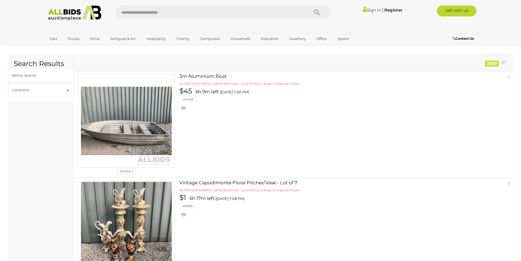
click at [150, 13] on input "text" at bounding box center [210, 12] width 188 height 14
type input "**"
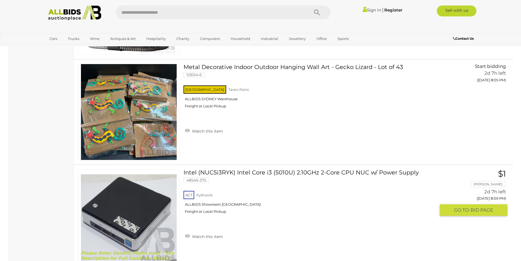
scroll to position [4962, 0]
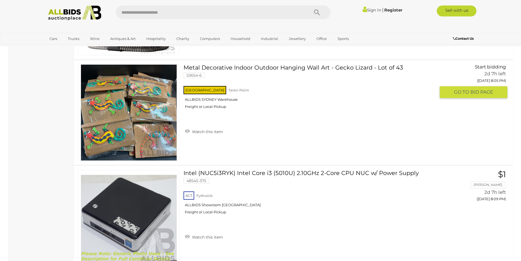
click at [240, 66] on link "Metal Decorative Indoor Outdoor Hanging Wall Art - Gecko Lizard - Lot of 43 536…" at bounding box center [312, 88] width 248 height 49
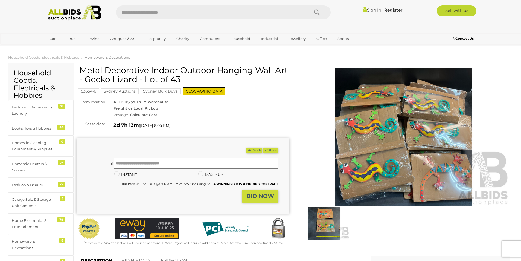
click at [326, 218] on img at bounding box center [324, 223] width 50 height 33
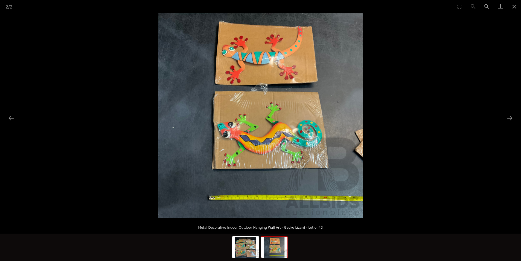
click at [263, 86] on img at bounding box center [260, 115] width 205 height 205
click at [284, 200] on img at bounding box center [260, 115] width 205 height 205
click at [284, 172] on img at bounding box center [260, 115] width 205 height 205
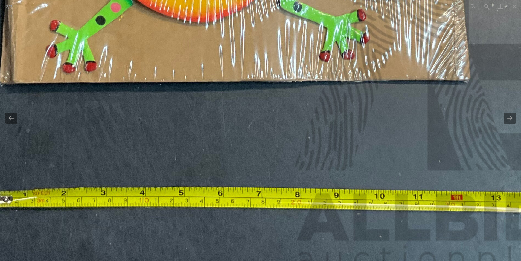
drag, startPoint x: 231, startPoint y: 187, endPoint x: 237, endPoint y: 89, distance: 98.6
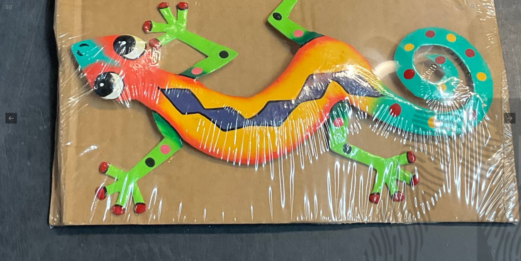
drag, startPoint x: 237, startPoint y: 89, endPoint x: 286, endPoint y: 243, distance: 161.7
click at [286, 243] on img at bounding box center [245, 9] width 827 height 827
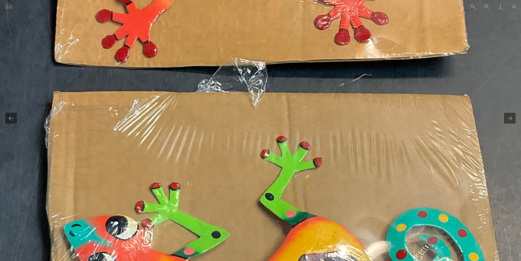
drag, startPoint x: 272, startPoint y: 50, endPoint x: 262, endPoint y: 198, distance: 148.8
click at [262, 195] on img at bounding box center [237, 188] width 827 height 827
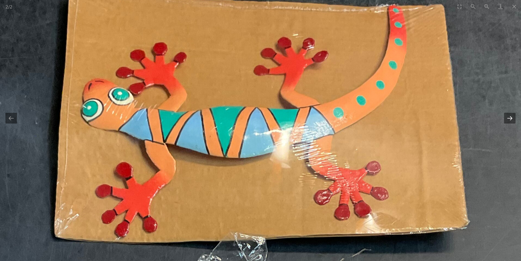
click at [509, 119] on button "Next slide" at bounding box center [509, 118] width 11 height 11
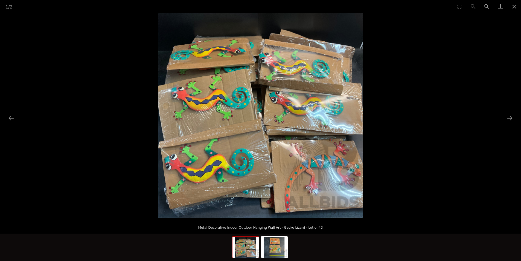
click at [295, 104] on img at bounding box center [260, 115] width 205 height 205
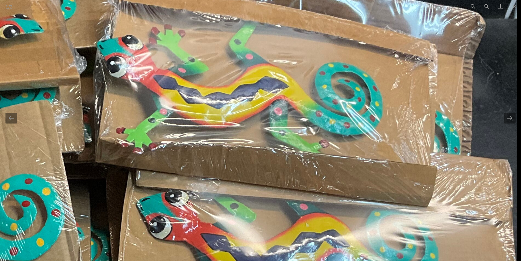
drag, startPoint x: 322, startPoint y: 29, endPoint x: 247, endPoint y: 146, distance: 138.9
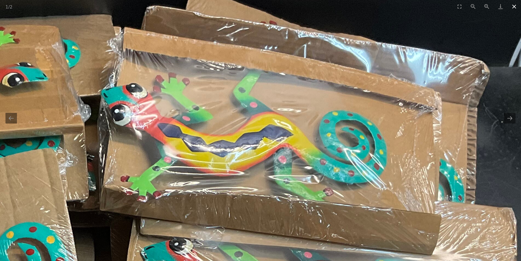
click at [513, 7] on button "Close gallery" at bounding box center [514, 6] width 14 height 13
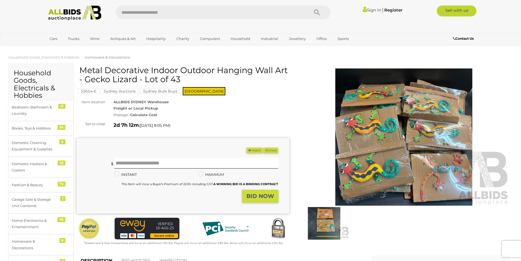
click at [371, 10] on link "Sign In" at bounding box center [372, 9] width 19 height 5
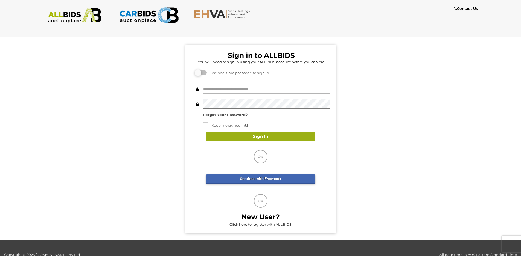
type input "**********"
click at [259, 138] on button "Sign In" at bounding box center [260, 137] width 109 height 10
click at [255, 135] on button "Sign In" at bounding box center [260, 137] width 109 height 10
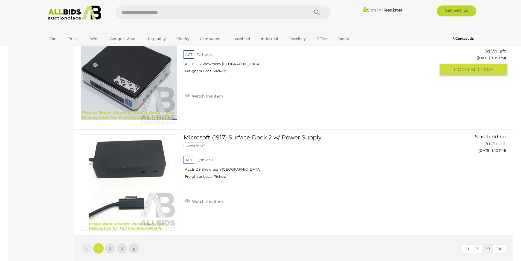
scroll to position [5240, 0]
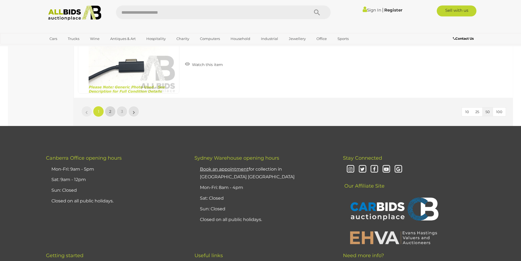
click at [109, 109] on span "2" at bounding box center [110, 111] width 2 height 5
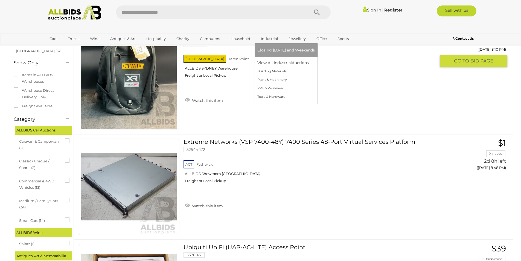
scroll to position [27, 0]
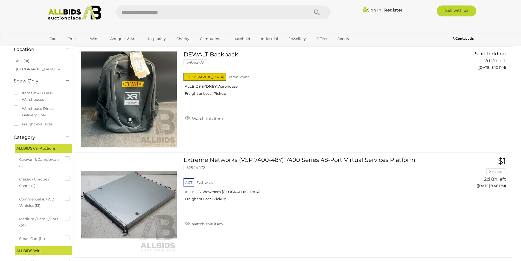
click at [173, 14] on input "text" at bounding box center [210, 12] width 188 height 14
type input "**"
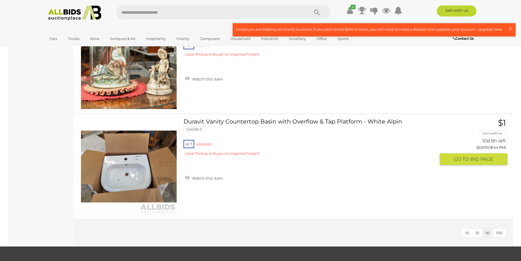
scroll to position [875, 0]
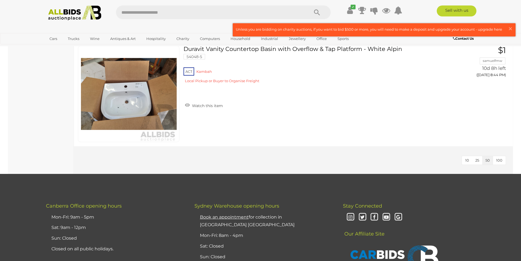
click at [198, 14] on input "text" at bounding box center [210, 12] width 188 height 14
type input "*****"
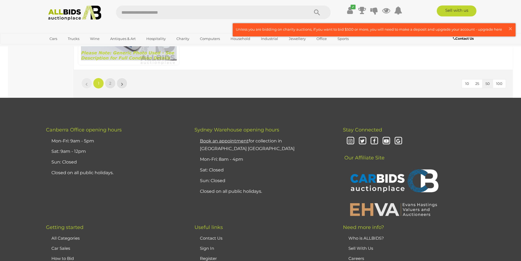
scroll to position [5275, 0]
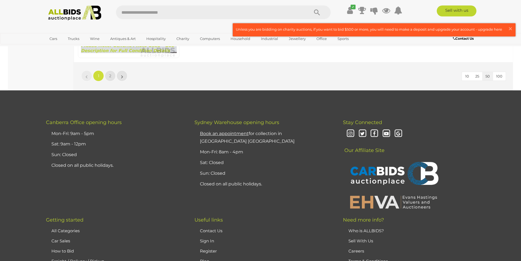
click at [158, 10] on input "text" at bounding box center [210, 12] width 188 height 14
type input "*********"
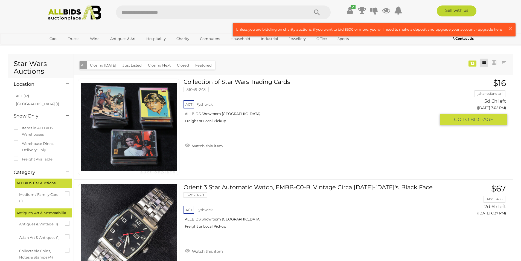
click at [213, 81] on link "Collection of Star Wars Trading Cards 51049-243 ACT Fyshwick ALLBIDS Showroom F…" at bounding box center [312, 102] width 248 height 49
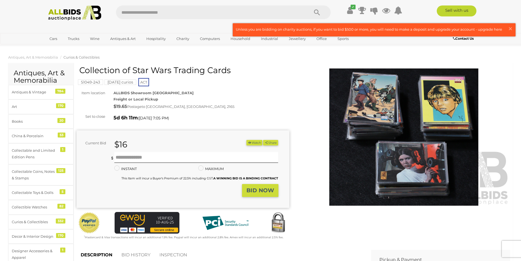
click at [387, 150] on img at bounding box center [404, 136] width 213 height 137
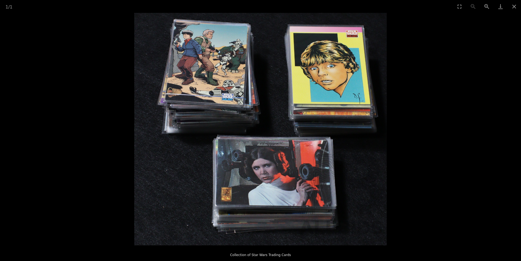
click at [260, 126] on img at bounding box center [260, 129] width 252 height 232
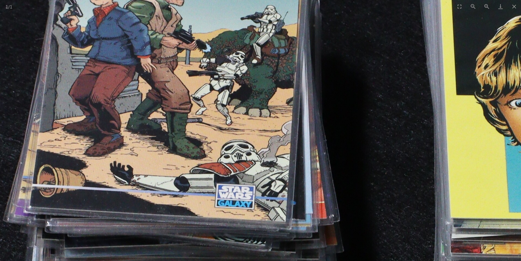
drag, startPoint x: 174, startPoint y: 55, endPoint x: 261, endPoint y: 230, distance: 195.5
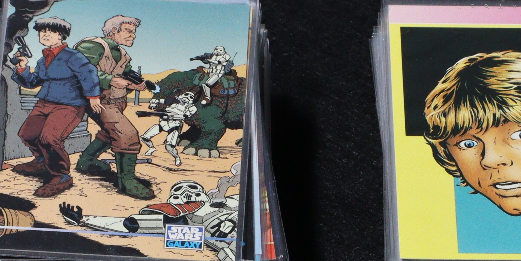
drag, startPoint x: 339, startPoint y: 156, endPoint x: 258, endPoint y: 117, distance: 90.1
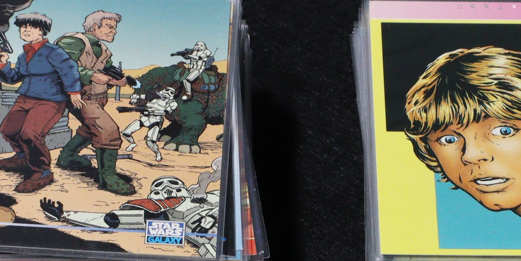
click at [512, 6] on button "Close gallery" at bounding box center [514, 6] width 14 height 13
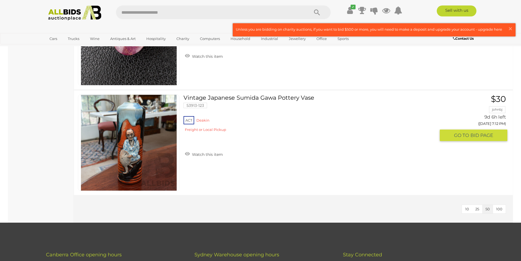
scroll to position [1249, 0]
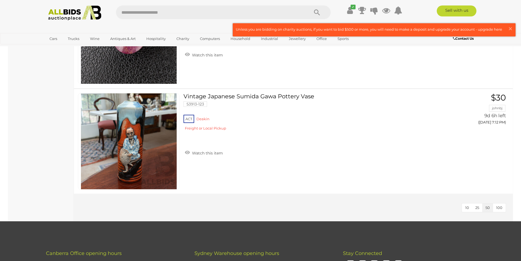
click at [171, 14] on input "text" at bounding box center [210, 12] width 188 height 14
type input "*****"
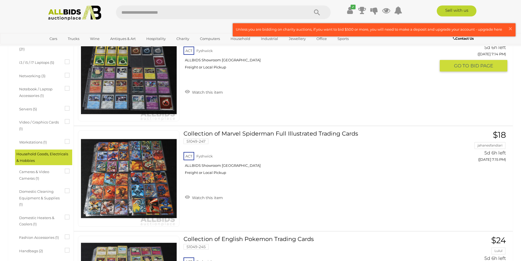
scroll to position [383, 0]
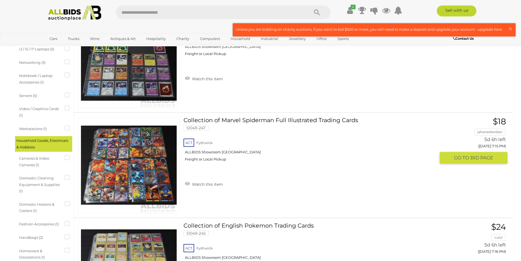
click at [232, 122] on link "Collection of Marvel Spiderman Full Illustrated Trading Cards 51049-247 ACT Fys…" at bounding box center [312, 141] width 248 height 49
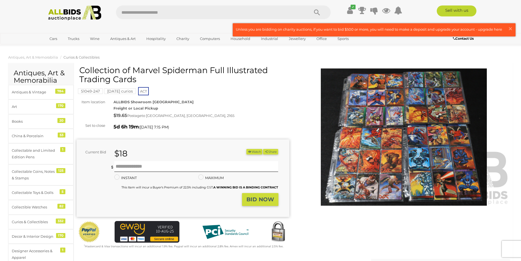
click at [415, 127] on img at bounding box center [404, 136] width 213 height 137
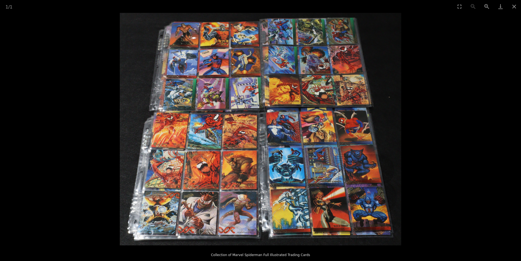
click at [199, 145] on img at bounding box center [260, 129] width 281 height 232
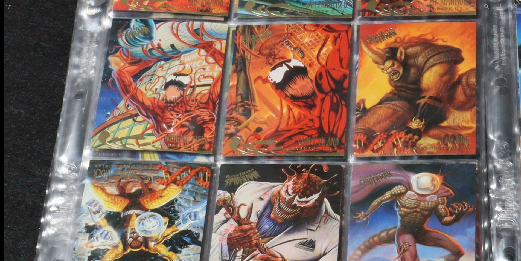
drag, startPoint x: 115, startPoint y: 186, endPoint x: 216, endPoint y: 44, distance: 173.8
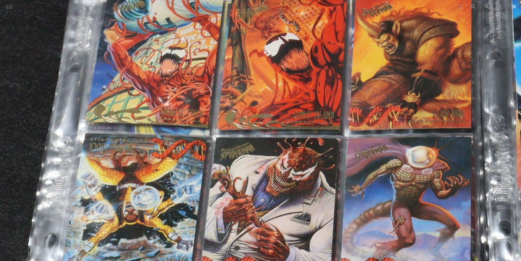
click at [511, 5] on button "Close gallery" at bounding box center [514, 6] width 14 height 13
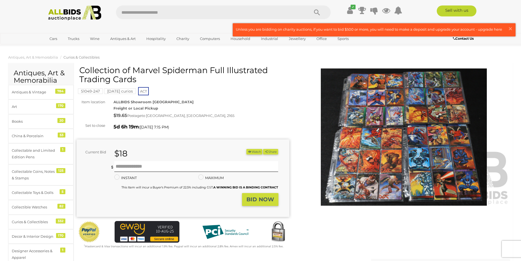
click at [252, 153] on button "Watch" at bounding box center [254, 152] width 16 height 6
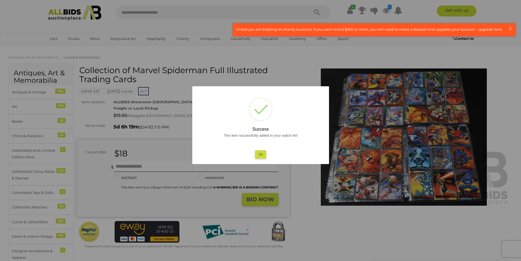
click at [261, 153] on button "Ok" at bounding box center [260, 154] width 11 height 8
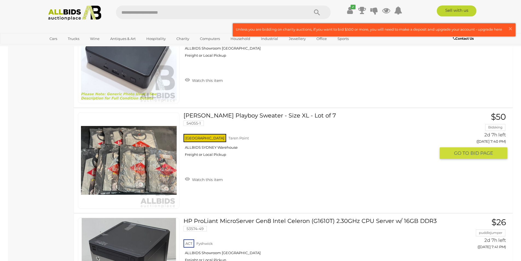
scroll to position [3229, 0]
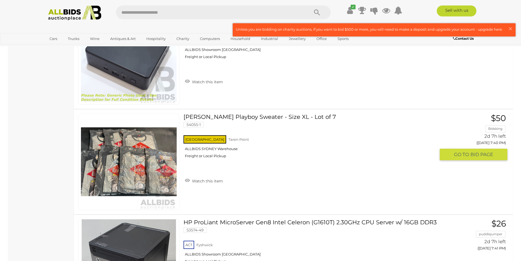
click at [215, 117] on link "LEE COOPER Playboy Sweater - Size XL - Lot of 7 54055-1 NSW Taren Point" at bounding box center [312, 137] width 248 height 49
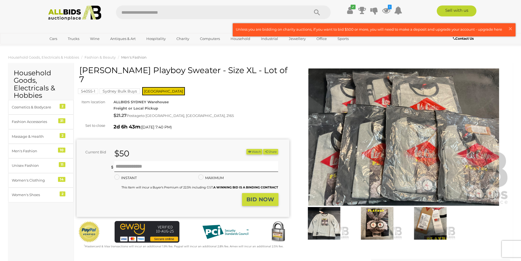
click at [423, 221] on img at bounding box center [430, 223] width 50 height 33
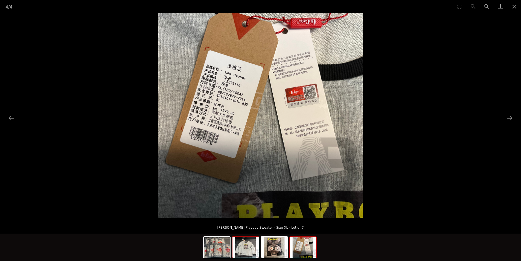
click at [250, 244] on img at bounding box center [245, 247] width 26 height 21
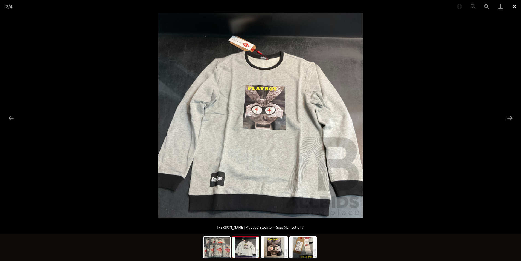
click at [513, 7] on button "Close gallery" at bounding box center [514, 6] width 14 height 13
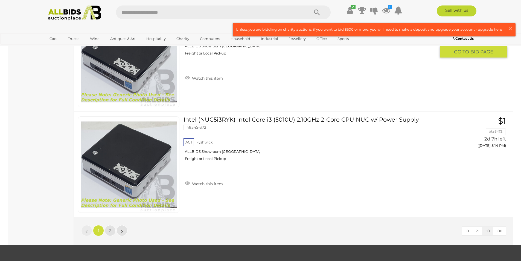
scroll to position [5196, 0]
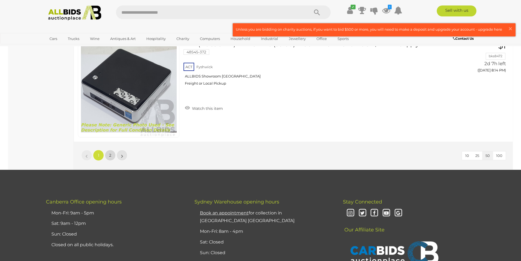
click at [107, 156] on link "2" at bounding box center [110, 155] width 11 height 11
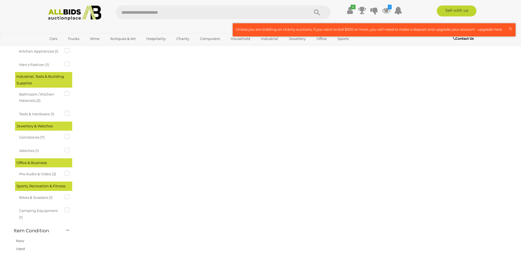
scroll to position [0, 0]
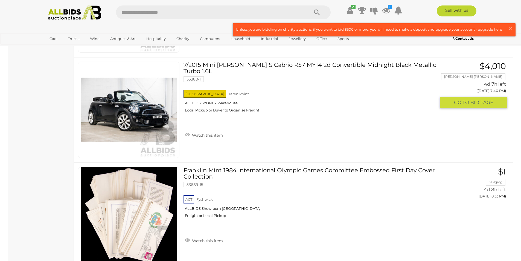
scroll to position [2625, 0]
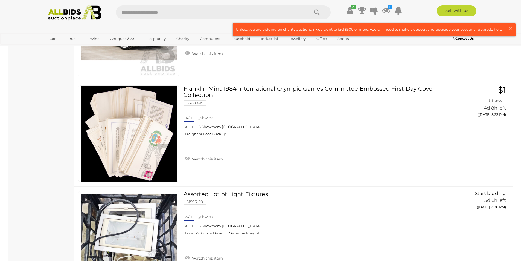
click at [184, 13] on input "text" at bounding box center [210, 12] width 188 height 14
type input "******"
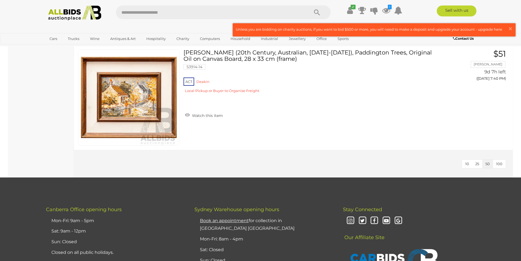
scroll to position [5196, 0]
